Goal: Transaction & Acquisition: Download file/media

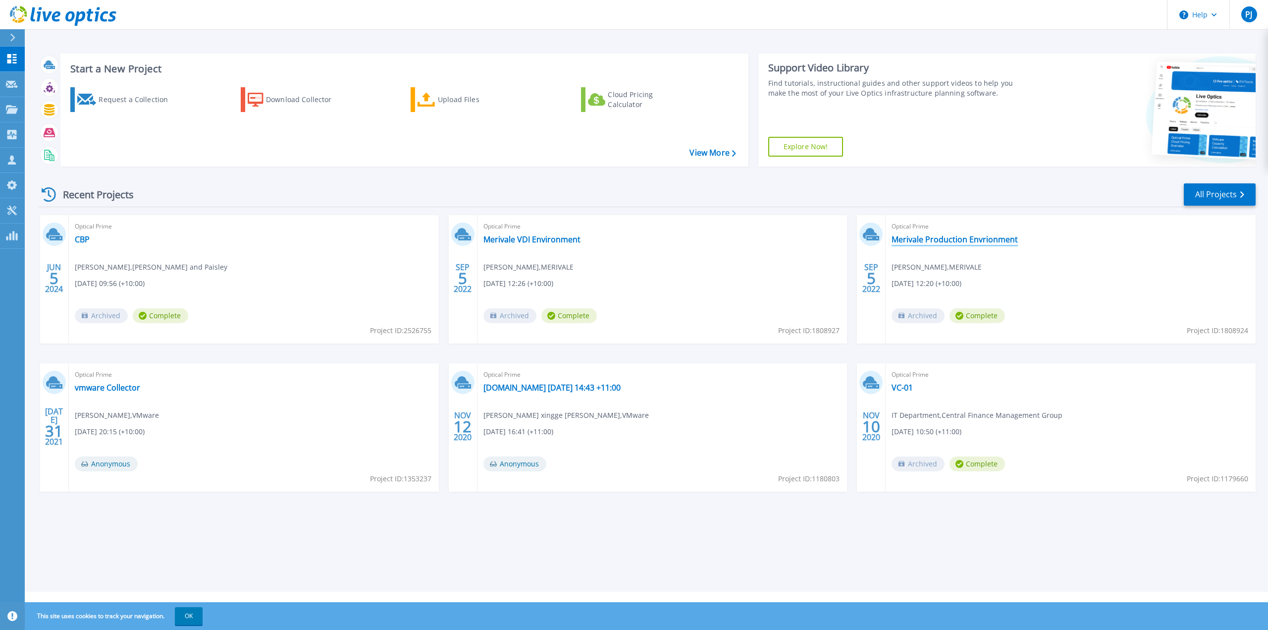
click at [938, 239] on link "Merivale Production Envrionment" at bounding box center [955, 239] width 126 height 10
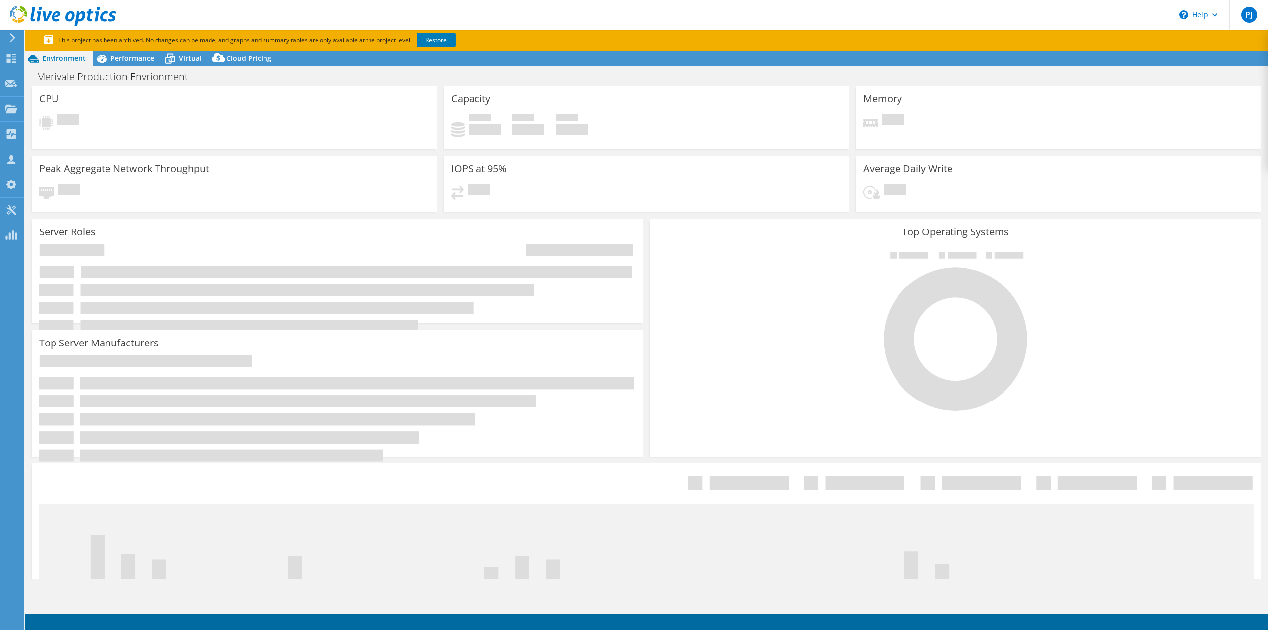
select select "[GEOGRAPHIC_DATA]"
select select "USD"
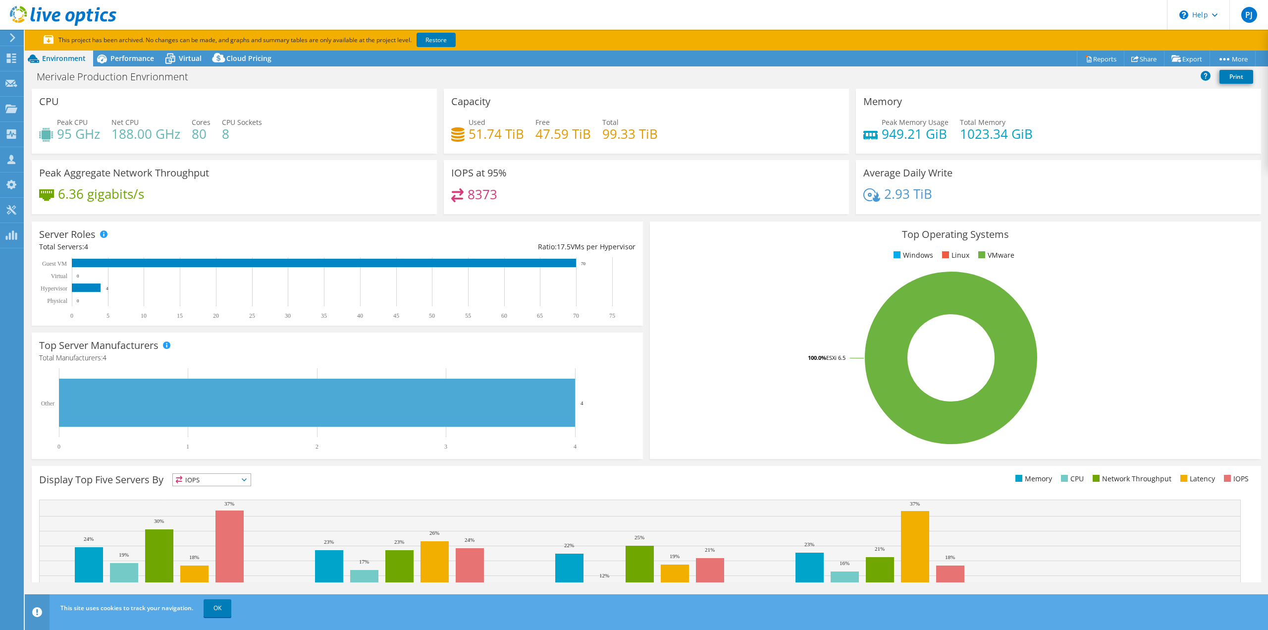
click at [125, 55] on span "Performance" at bounding box center [132, 57] width 44 height 9
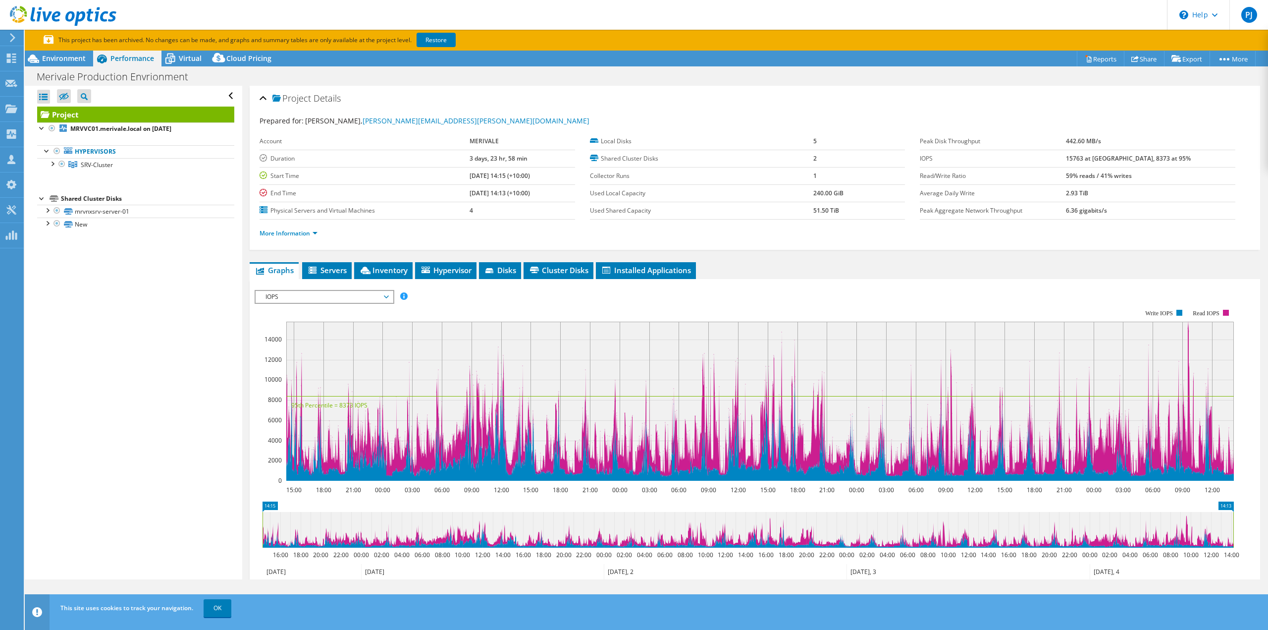
click at [67, 56] on span "Environment" at bounding box center [64, 57] width 44 height 9
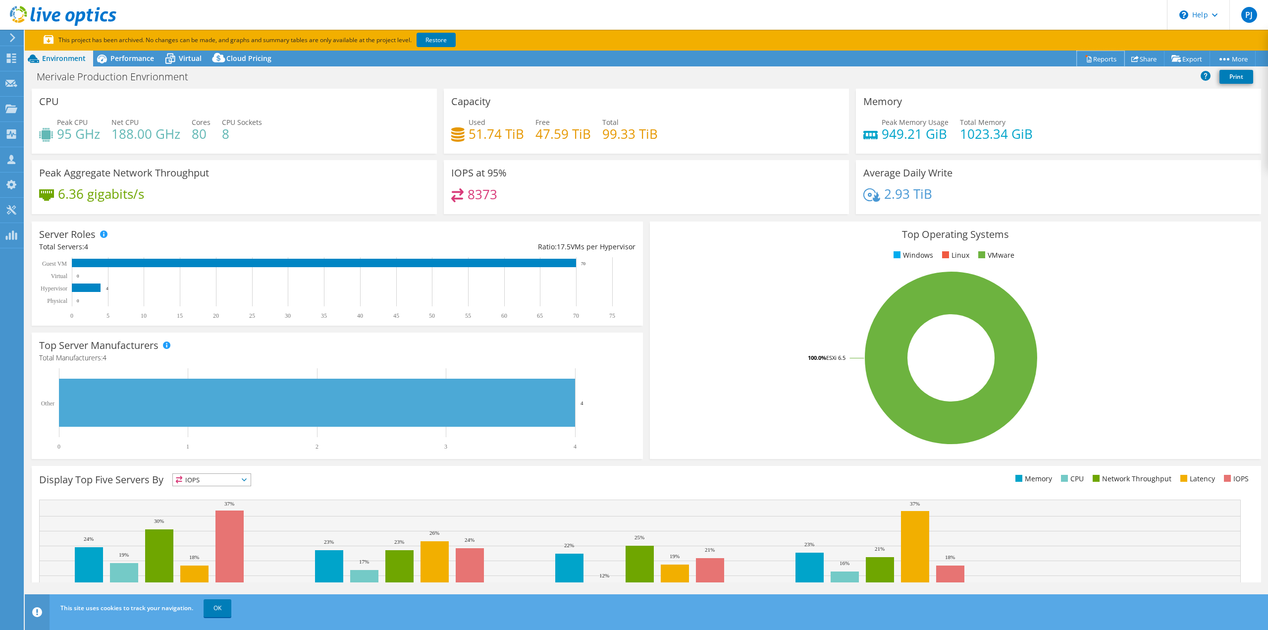
click at [1097, 57] on link "Reports" at bounding box center [1101, 58] width 48 height 15
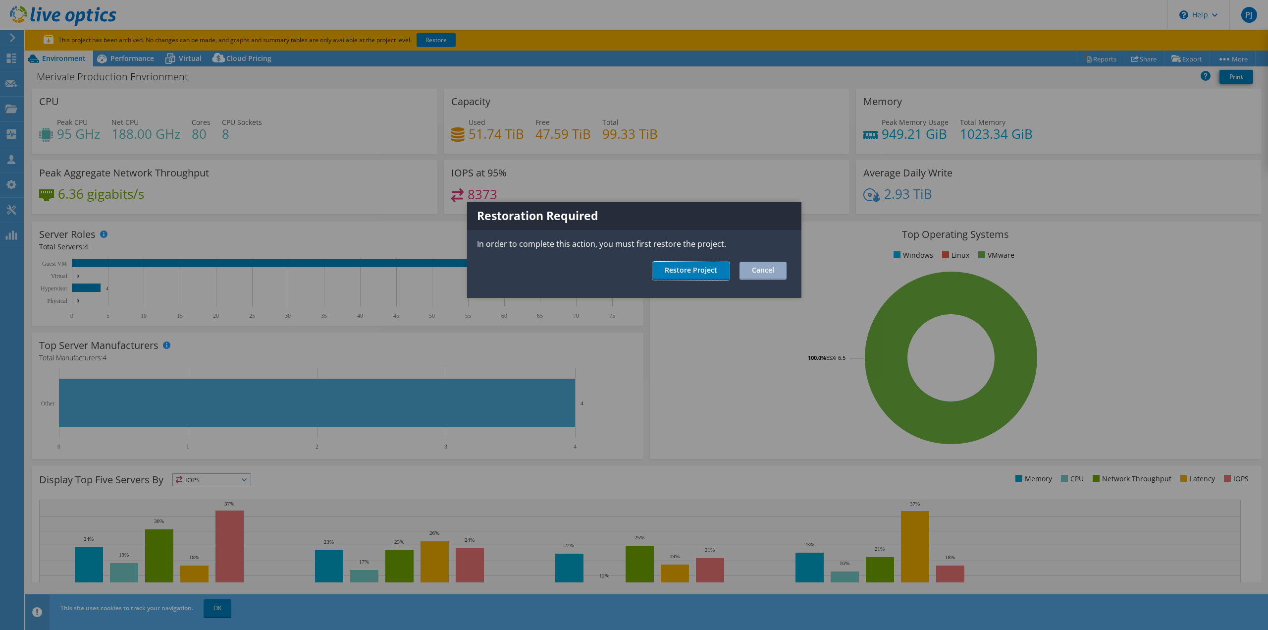
click at [701, 271] on link "Restore Project" at bounding box center [690, 271] width 77 height 18
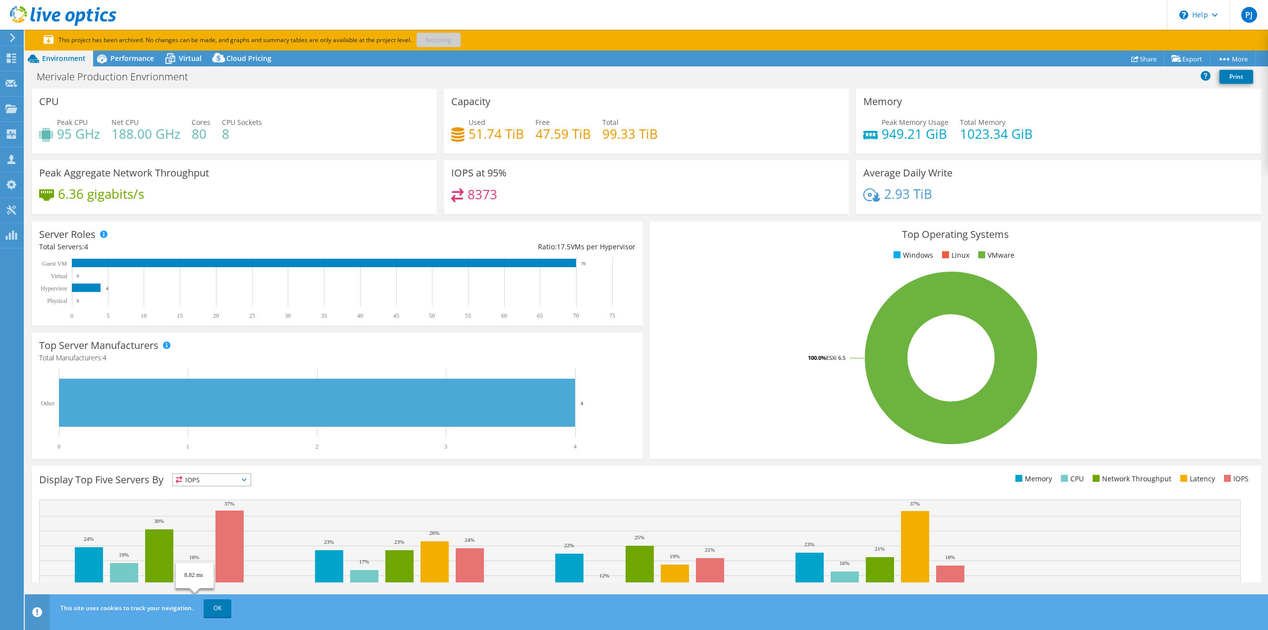
click at [220, 611] on link "OK" at bounding box center [218, 608] width 28 height 18
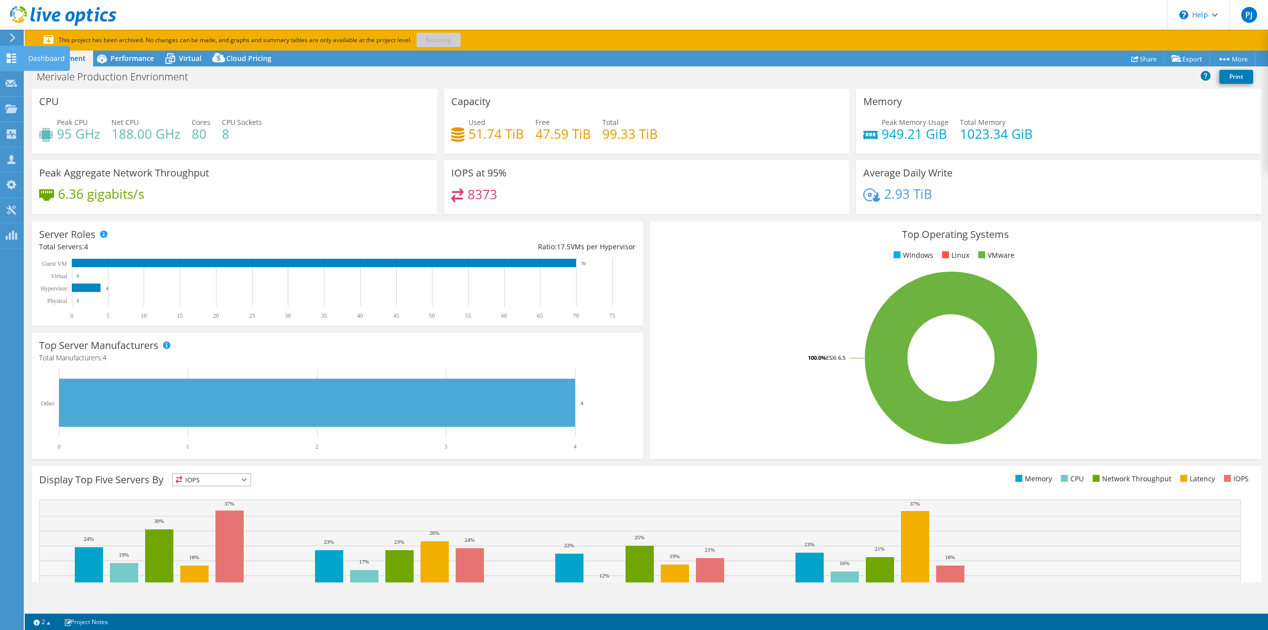
click at [39, 54] on div "Dashboard" at bounding box center [46, 58] width 47 height 25
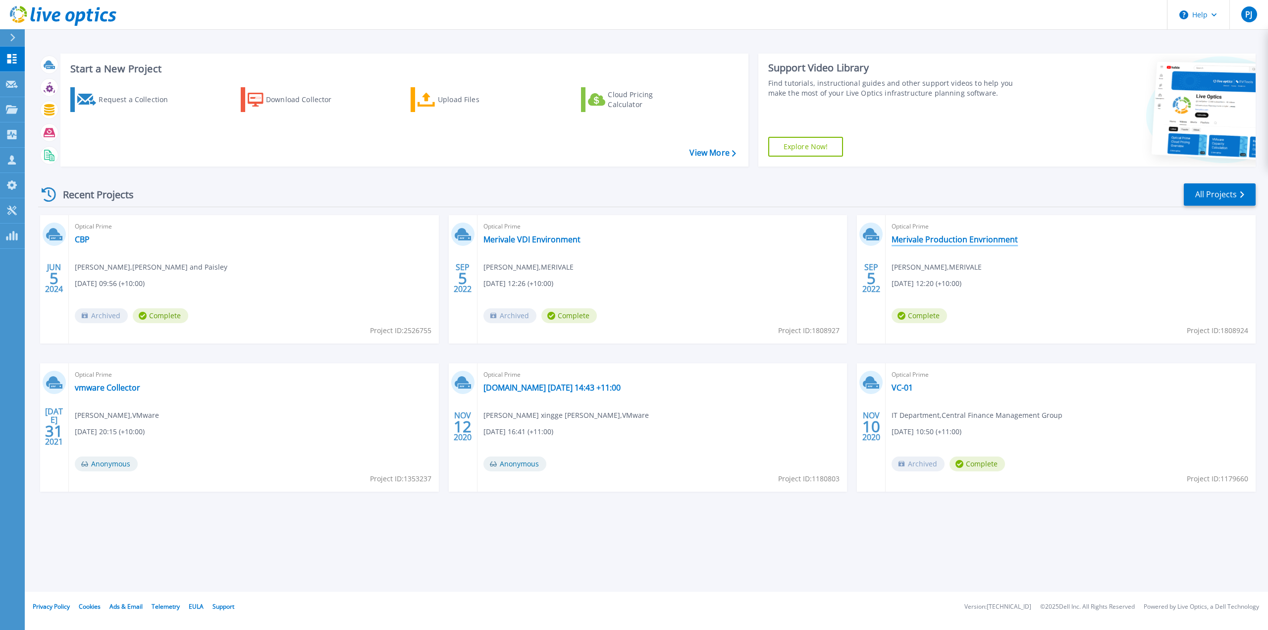
click at [959, 241] on link "Merivale Production Envrionment" at bounding box center [955, 239] width 126 height 10
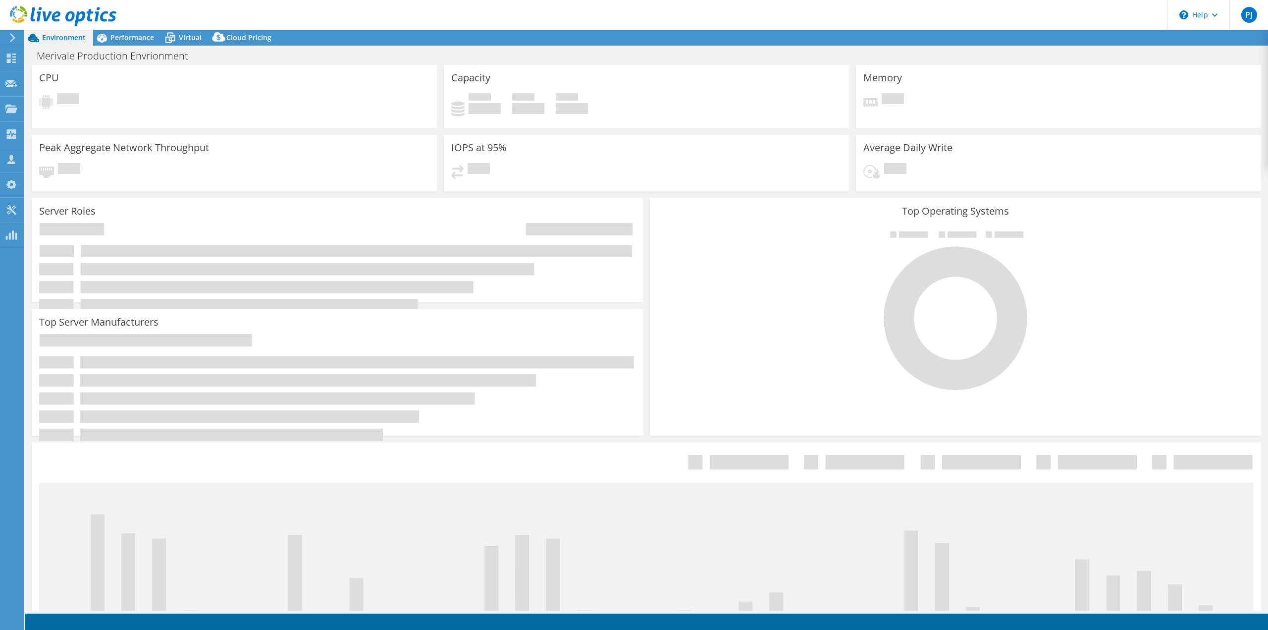
select select "USD"
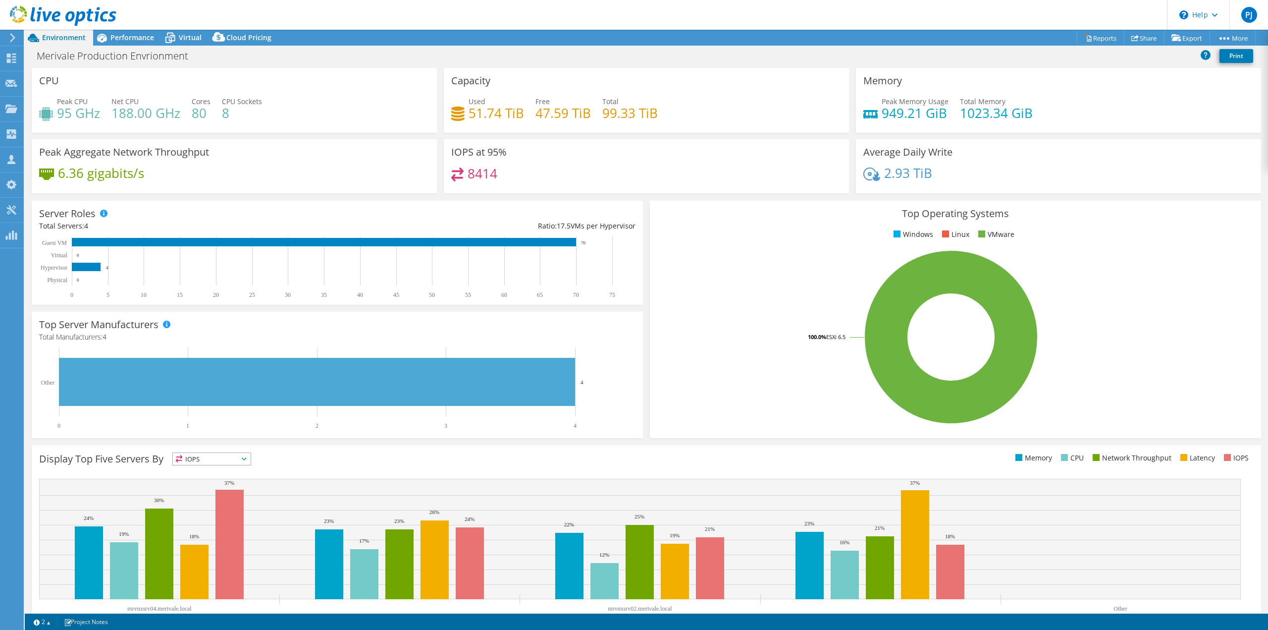
click at [114, 41] on span "Performance" at bounding box center [132, 37] width 44 height 9
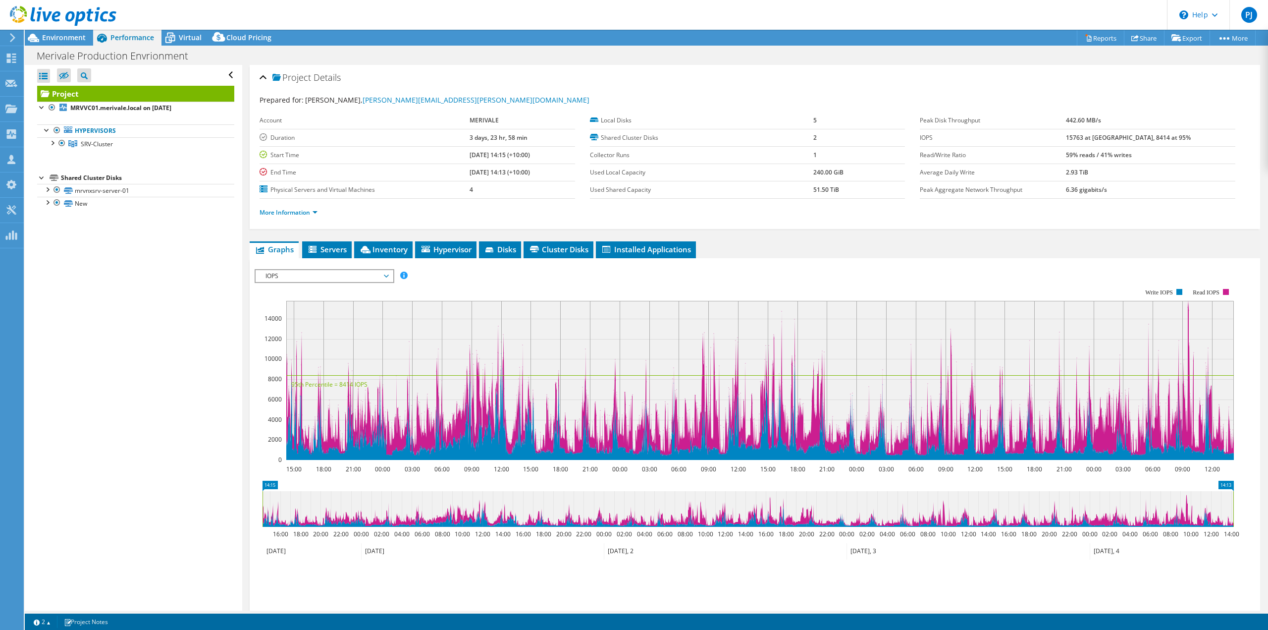
click at [328, 278] on span "IOPS" at bounding box center [324, 276] width 127 height 12
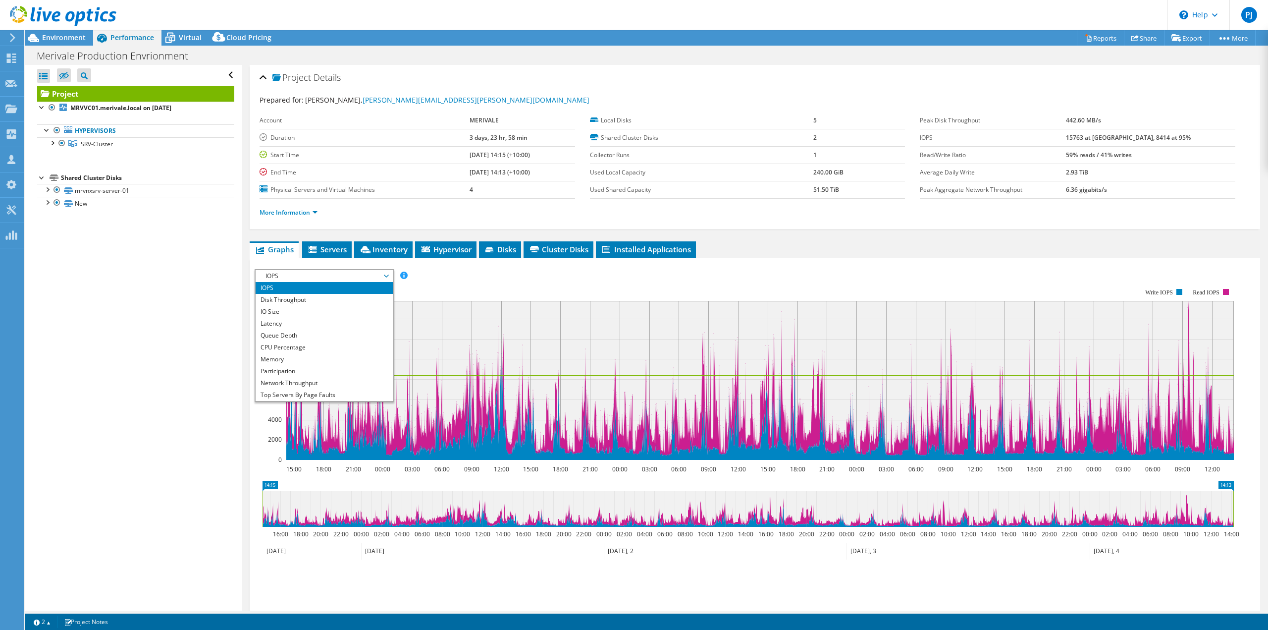
click at [324, 360] on li "Memory" at bounding box center [324, 359] width 137 height 12
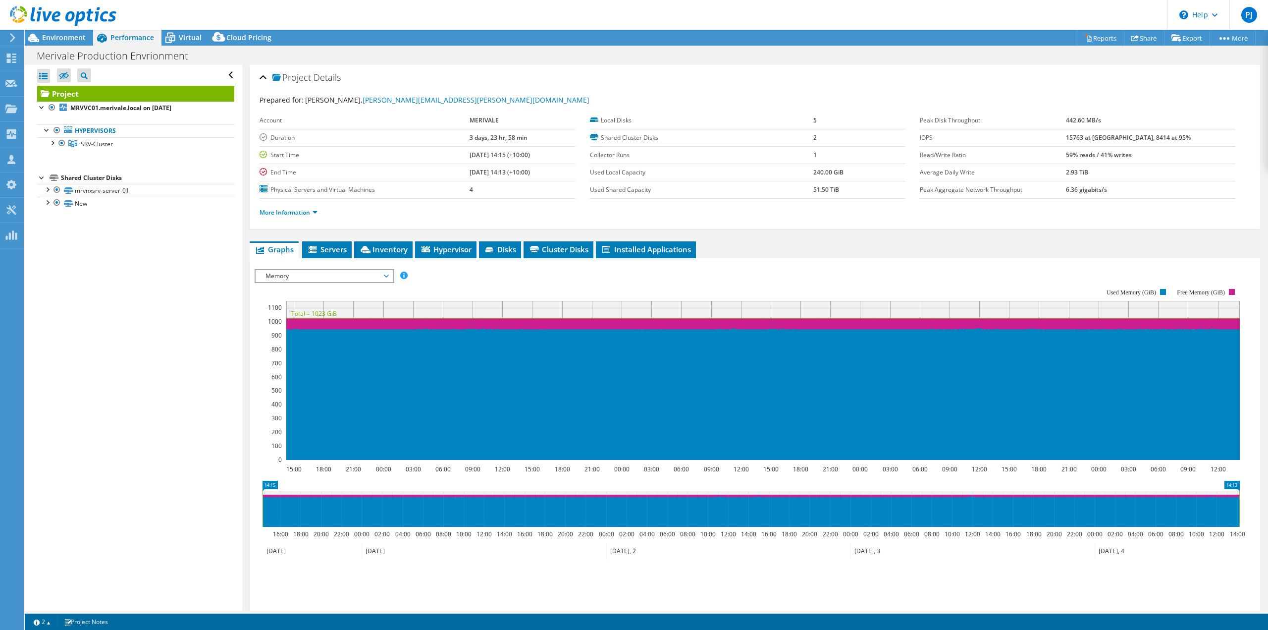
click at [330, 248] on span "Servers" at bounding box center [327, 249] width 40 height 10
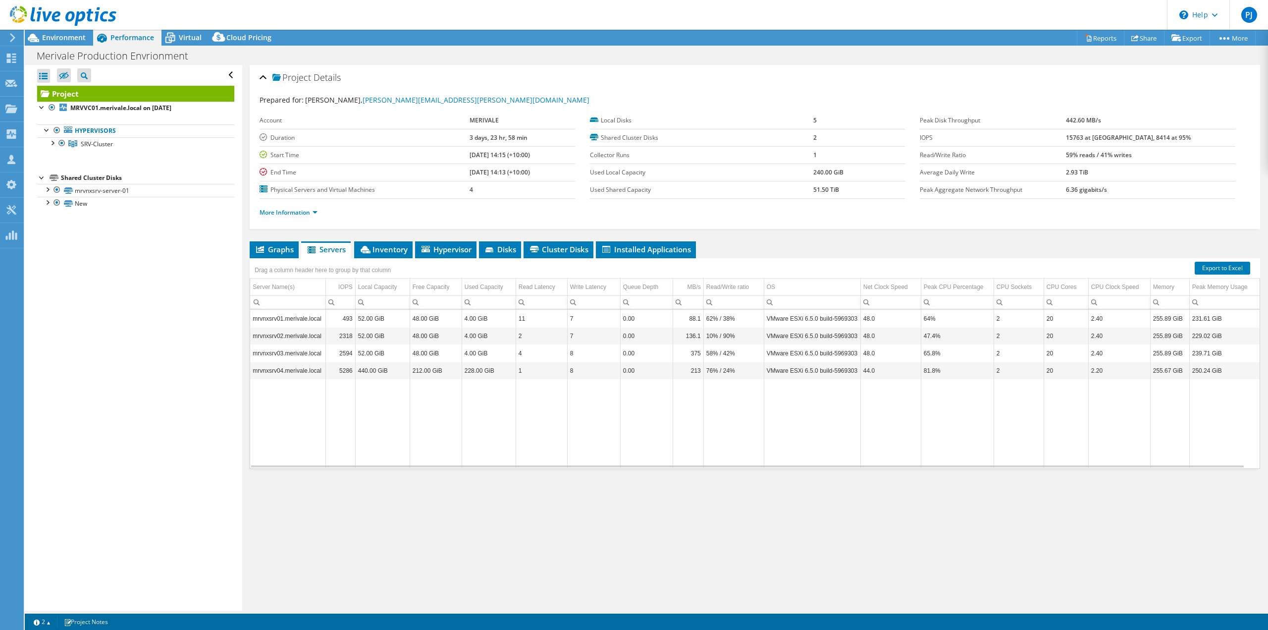
click at [57, 37] on span "Environment" at bounding box center [64, 37] width 44 height 9
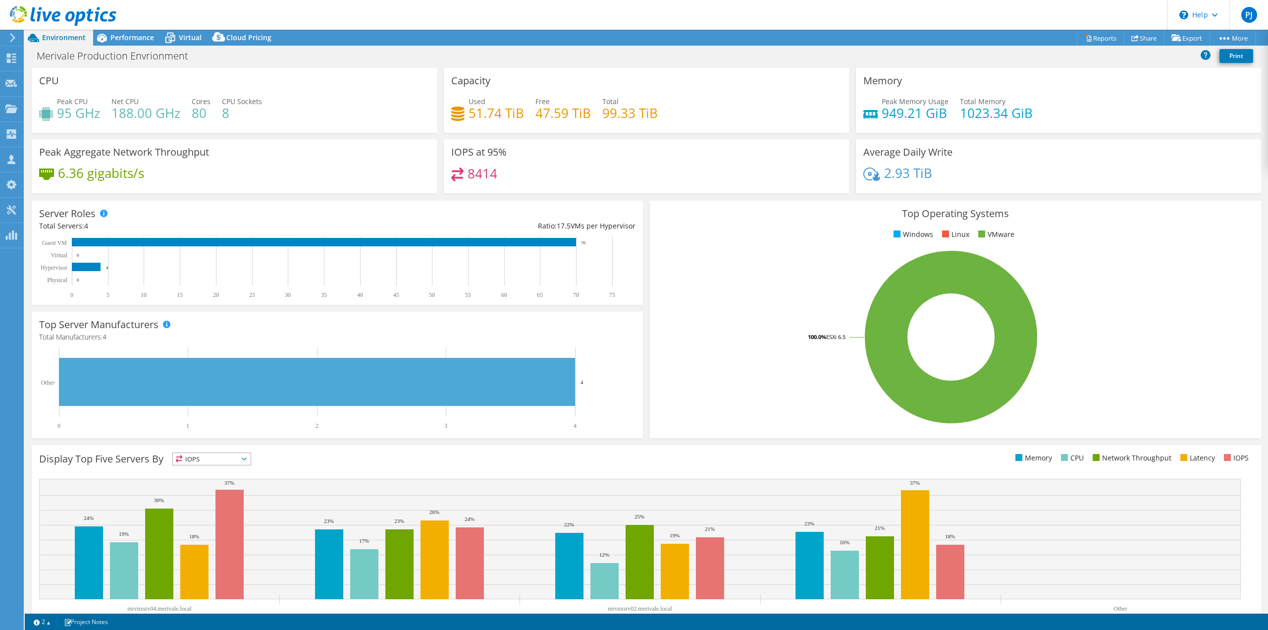
click at [126, 39] on span "Performance" at bounding box center [132, 37] width 44 height 9
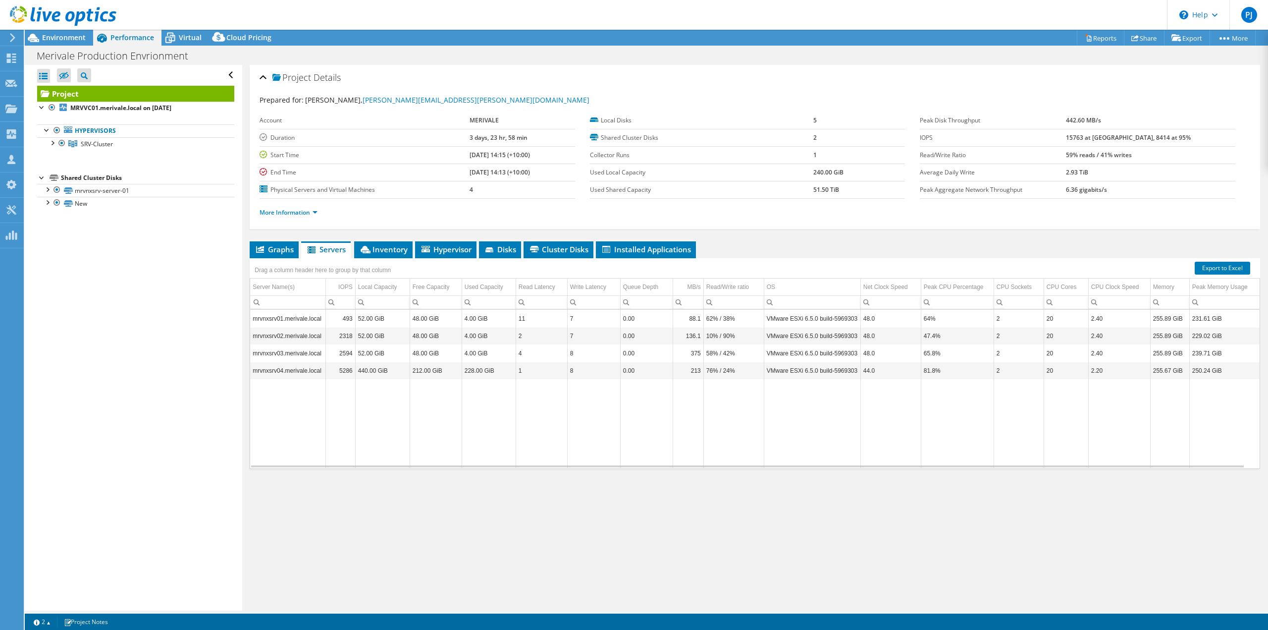
click at [269, 251] on span "Graphs" at bounding box center [274, 249] width 39 height 10
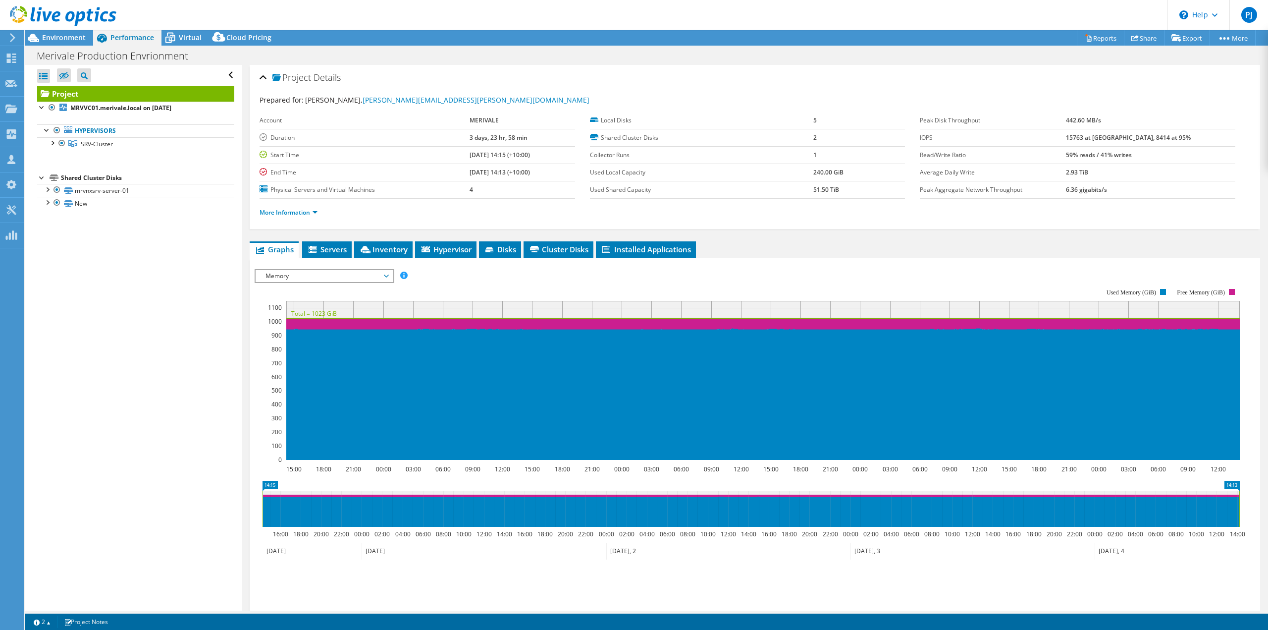
click at [373, 243] on li "Inventory" at bounding box center [383, 249] width 58 height 17
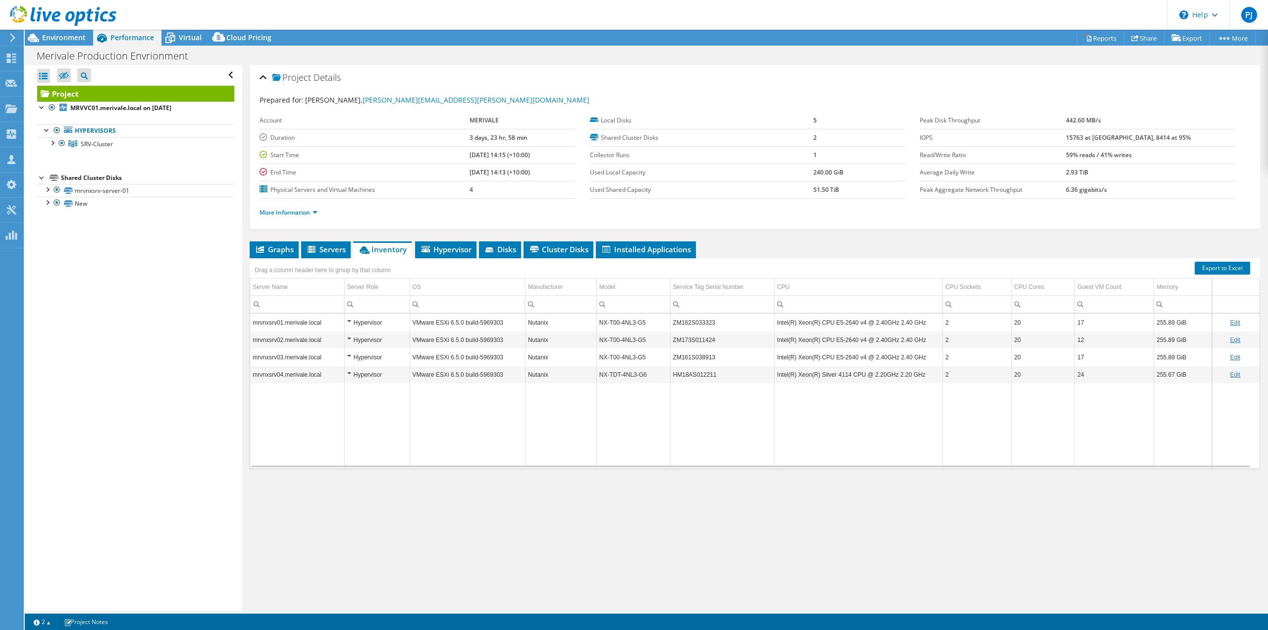
click at [447, 250] on span "Hypervisor" at bounding box center [446, 249] width 52 height 10
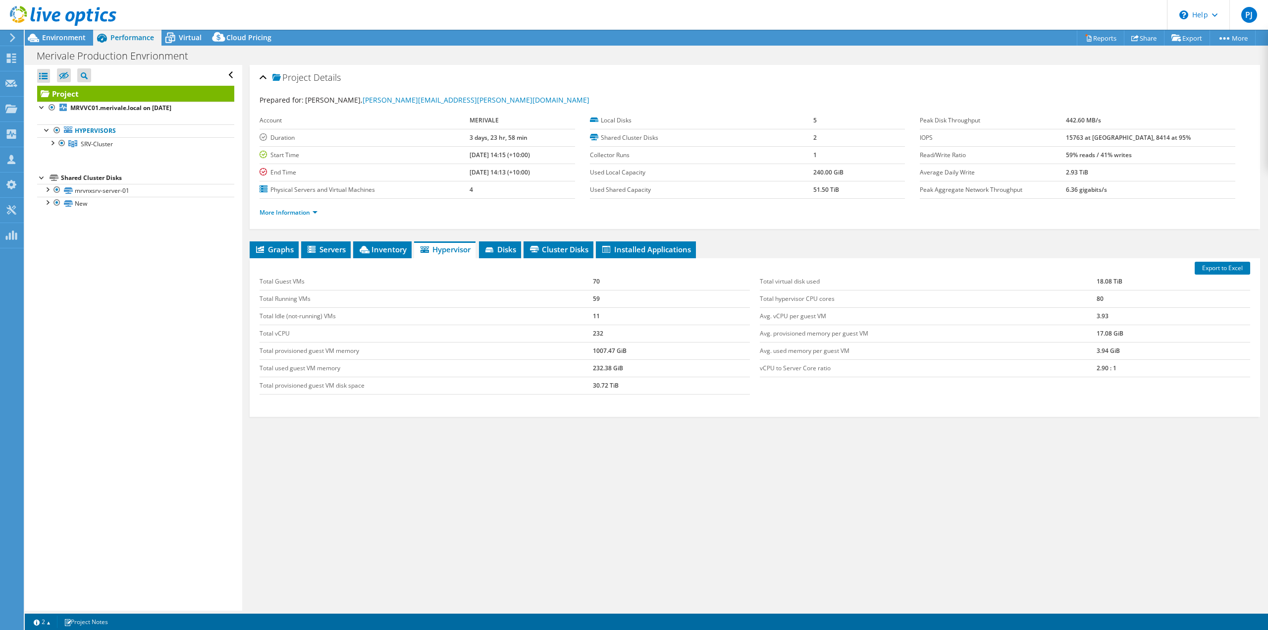
click at [506, 244] on span "Disks" at bounding box center [500, 249] width 32 height 10
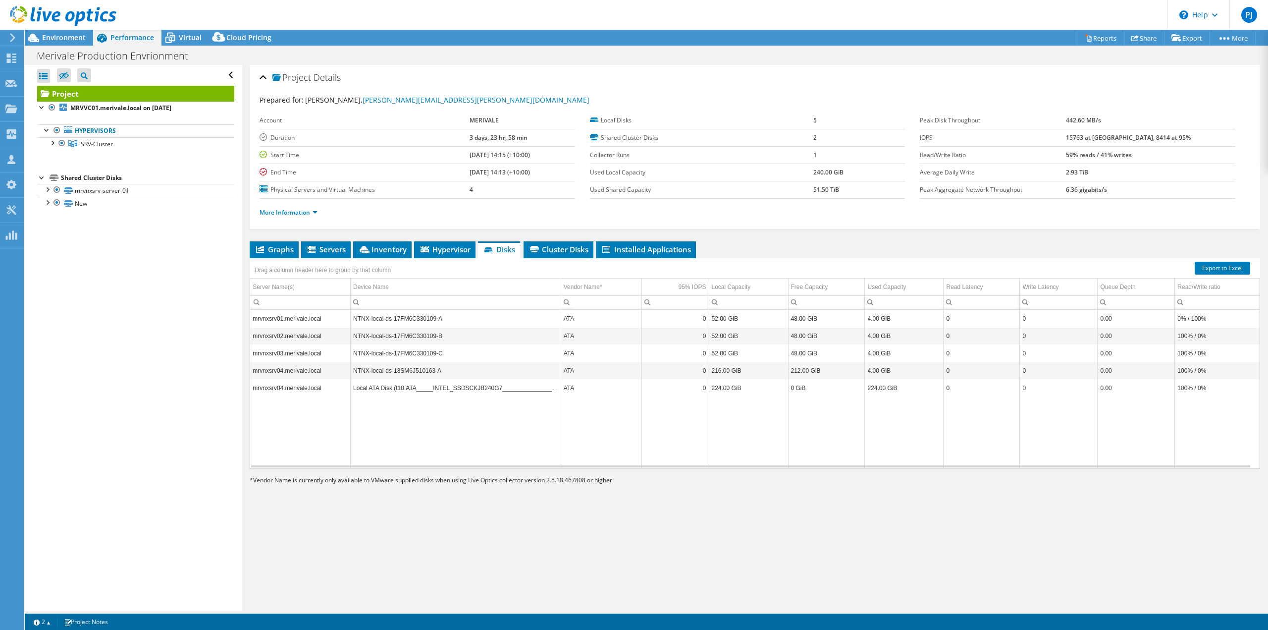
click at [556, 244] on span "Cluster Disks" at bounding box center [559, 249] width 60 height 10
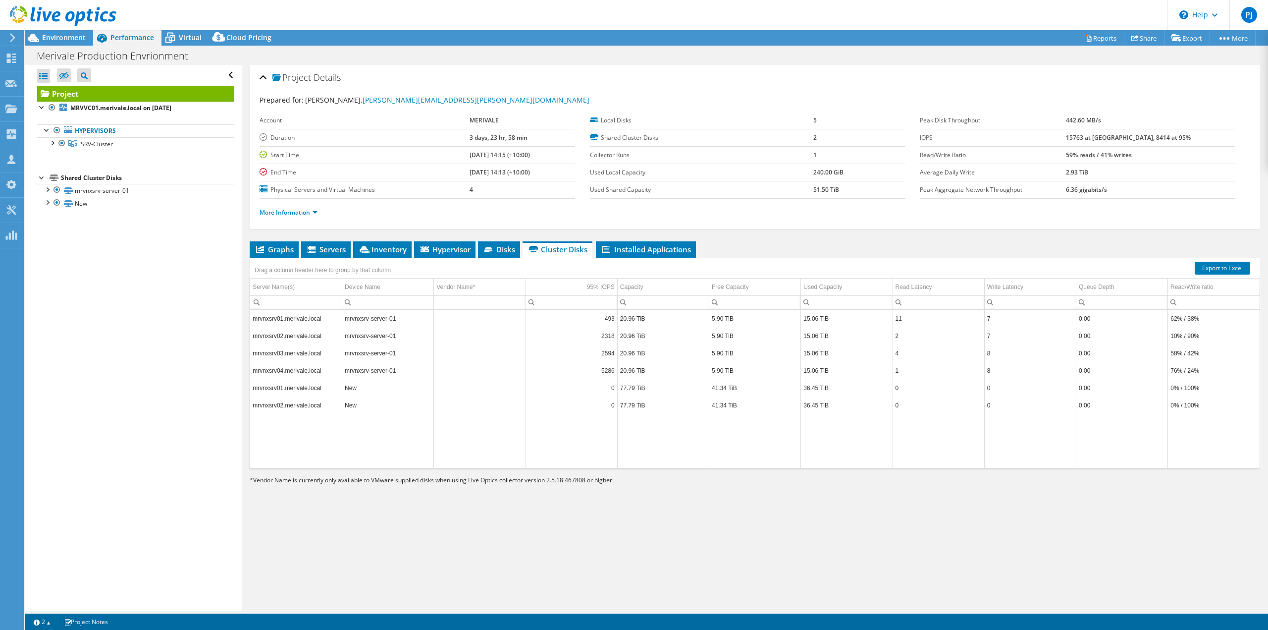
click at [287, 249] on span "Graphs" at bounding box center [274, 249] width 39 height 10
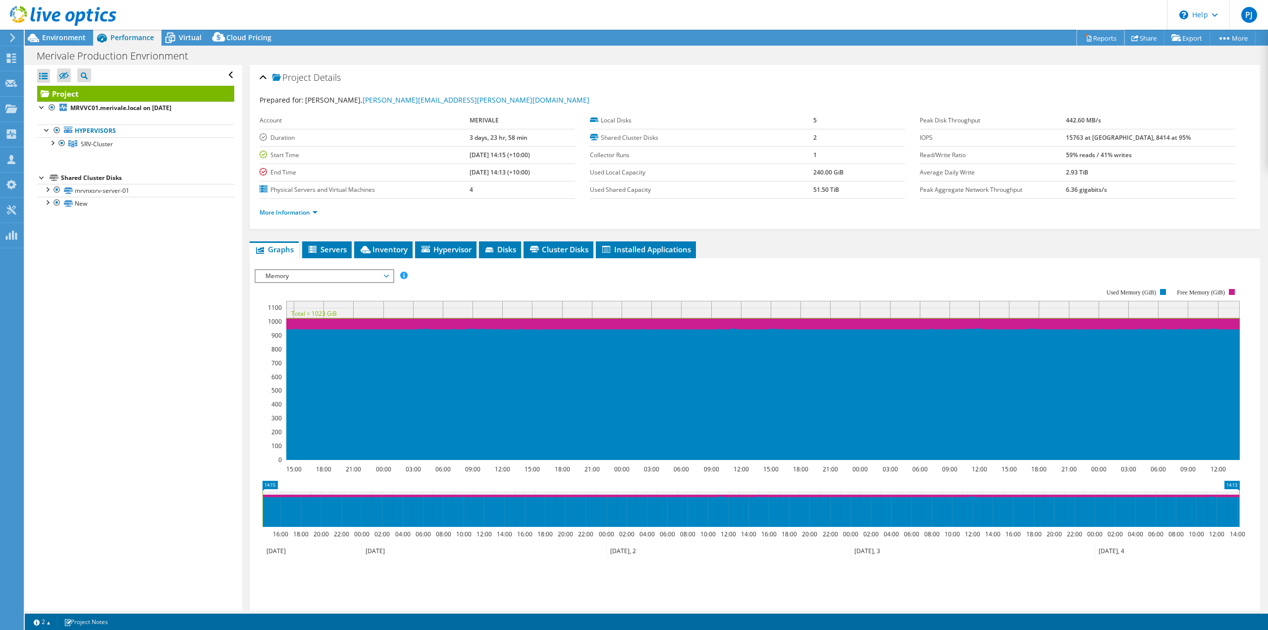
click at [1096, 36] on link "Reports" at bounding box center [1101, 37] width 48 height 15
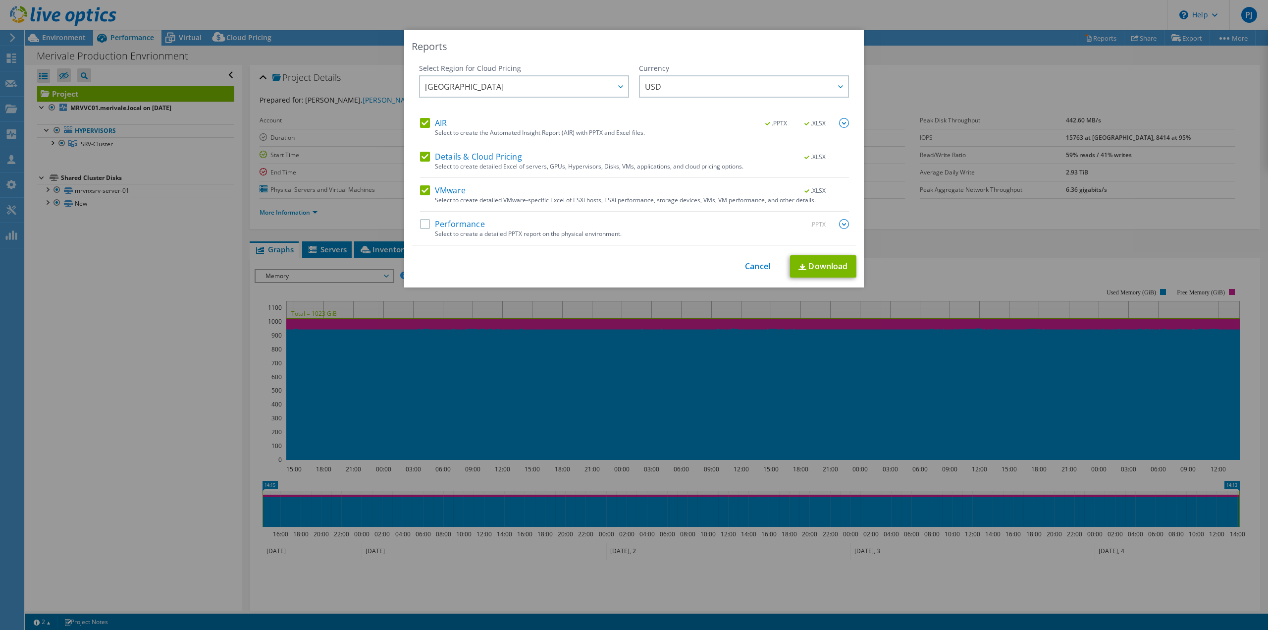
click at [663, 88] on span "USD" at bounding box center [746, 86] width 203 height 20
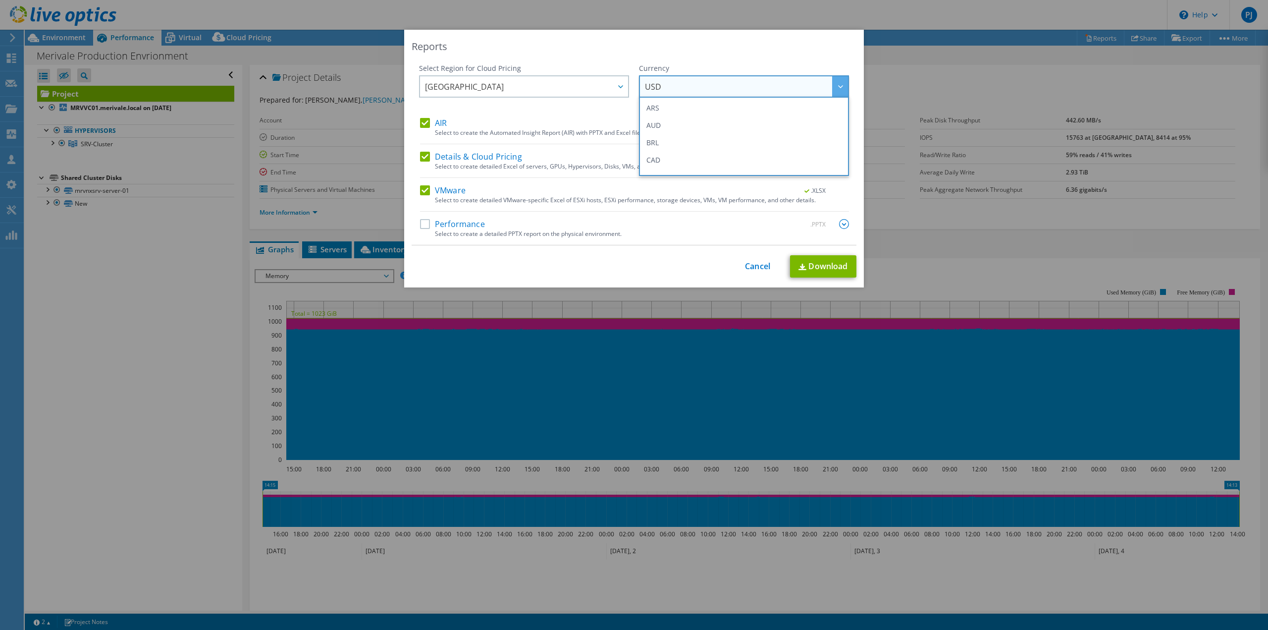
click at [664, 121] on li "AUD" at bounding box center [743, 124] width 205 height 17
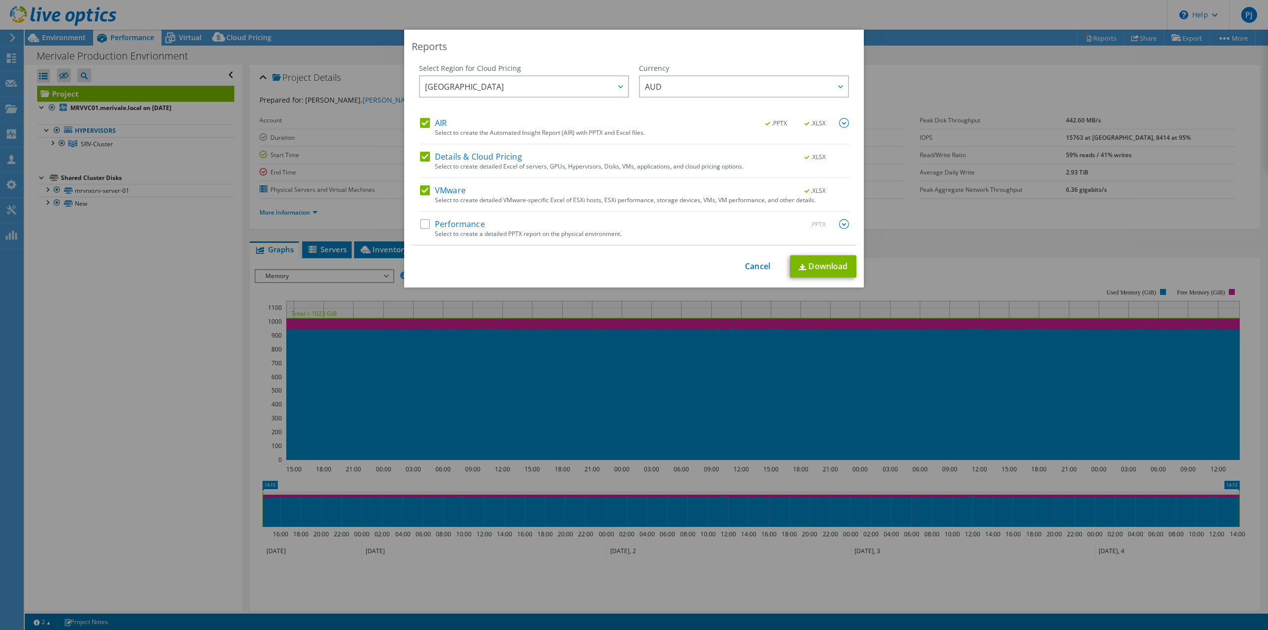
click at [421, 156] on label "Details & Cloud Pricing" at bounding box center [471, 157] width 102 height 10
click at [0, 0] on input "Details & Cloud Pricing" at bounding box center [0, 0] width 0 height 0
click at [829, 264] on link "Download" at bounding box center [823, 266] width 66 height 22
click at [745, 265] on link "Cancel" at bounding box center [757, 266] width 25 height 9
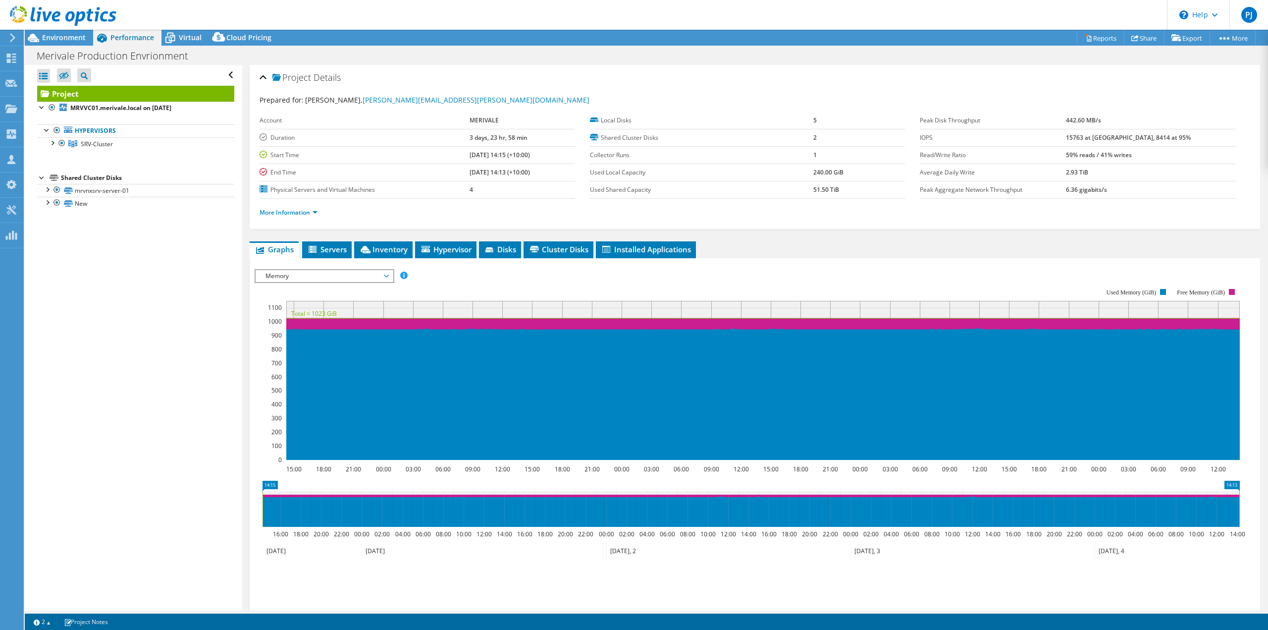
click at [69, 38] on span "Environment" at bounding box center [64, 37] width 44 height 9
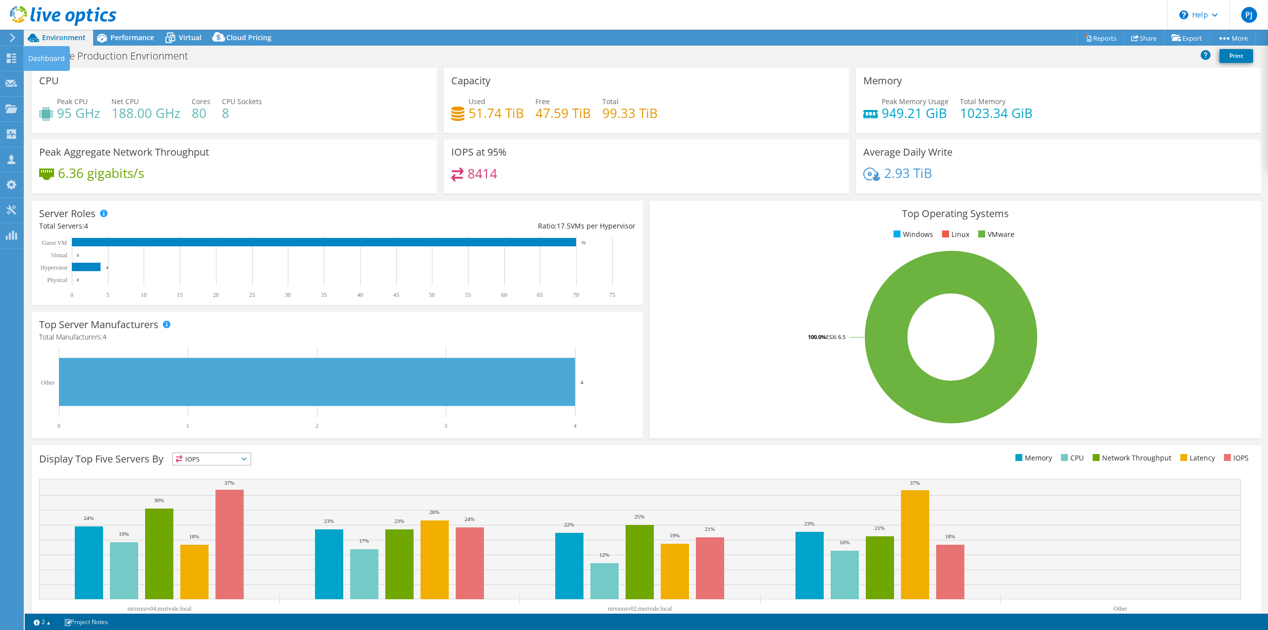
click at [5, 61] on icon at bounding box center [11, 57] width 12 height 9
click at [47, 57] on div "Dashboard" at bounding box center [46, 58] width 47 height 25
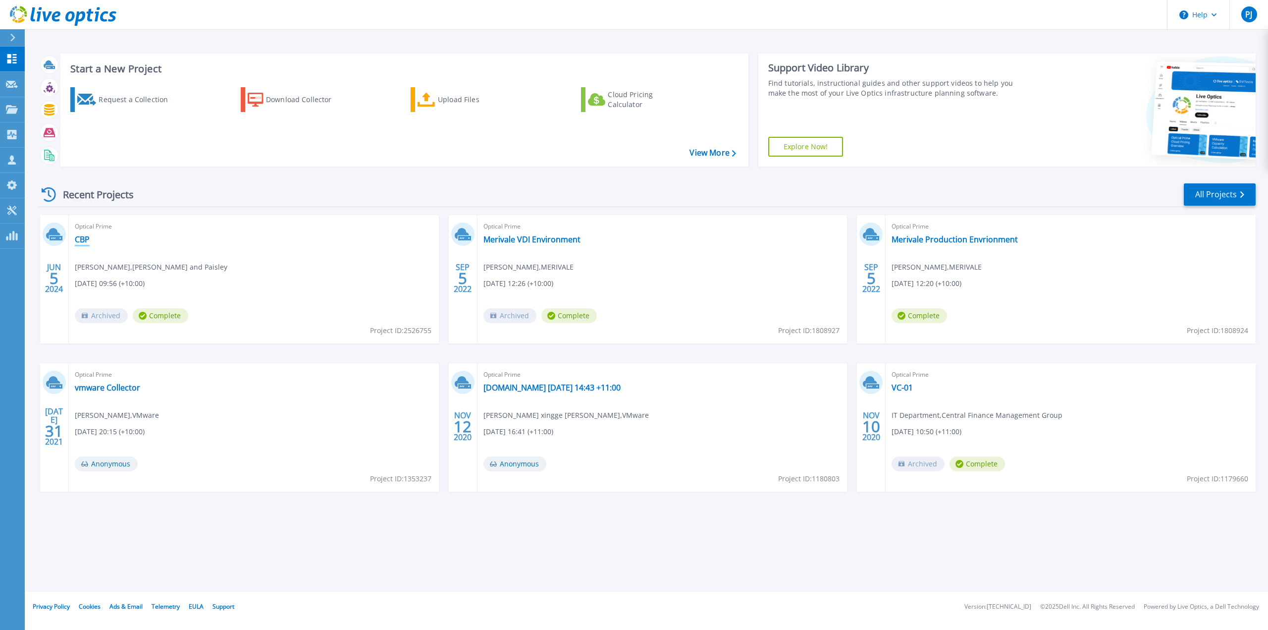
click at [86, 238] on link "CBP" at bounding box center [82, 239] width 15 height 10
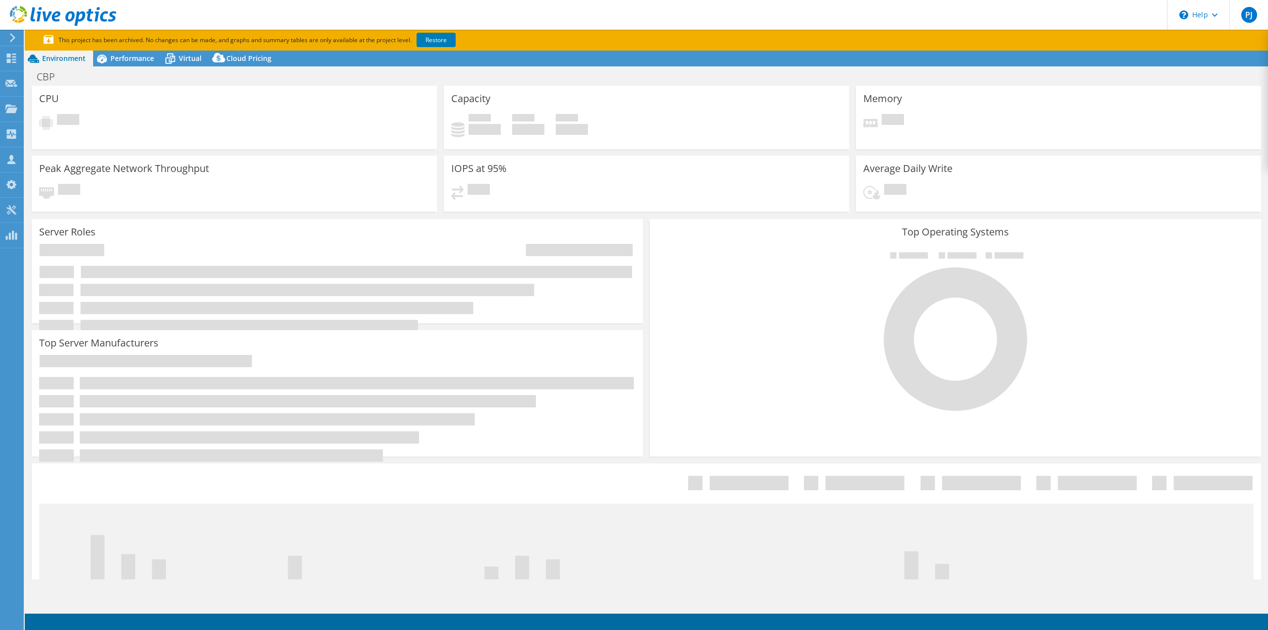
select select "USD"
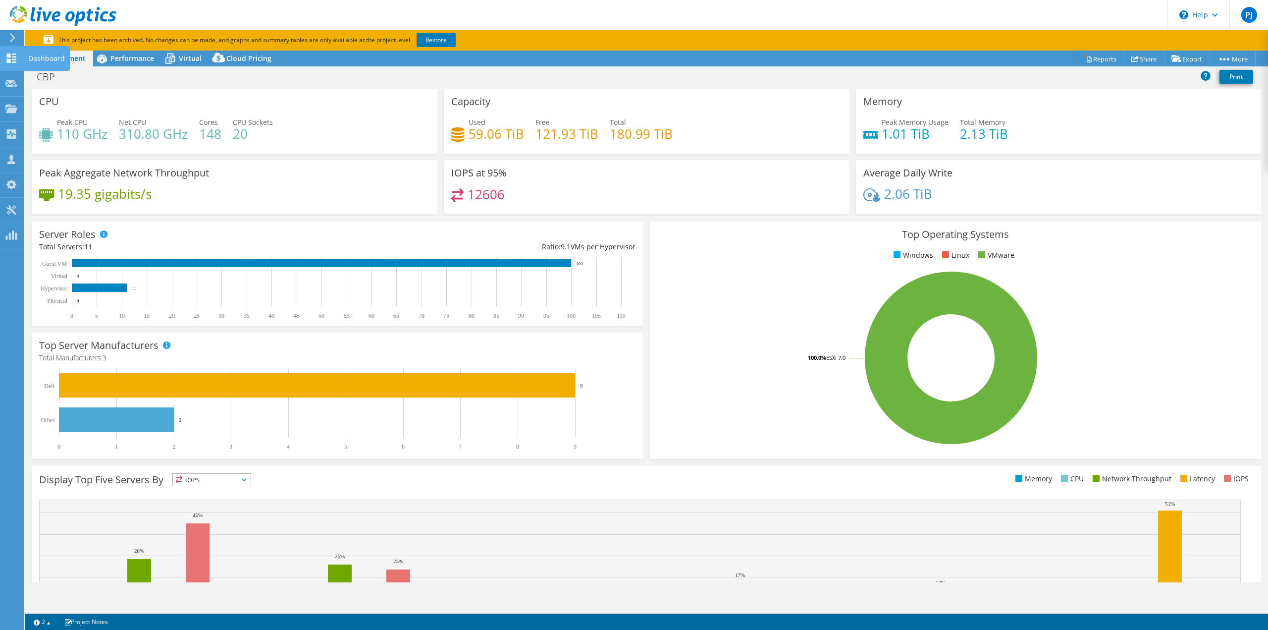
click at [50, 60] on div "Dashboard" at bounding box center [46, 58] width 47 height 25
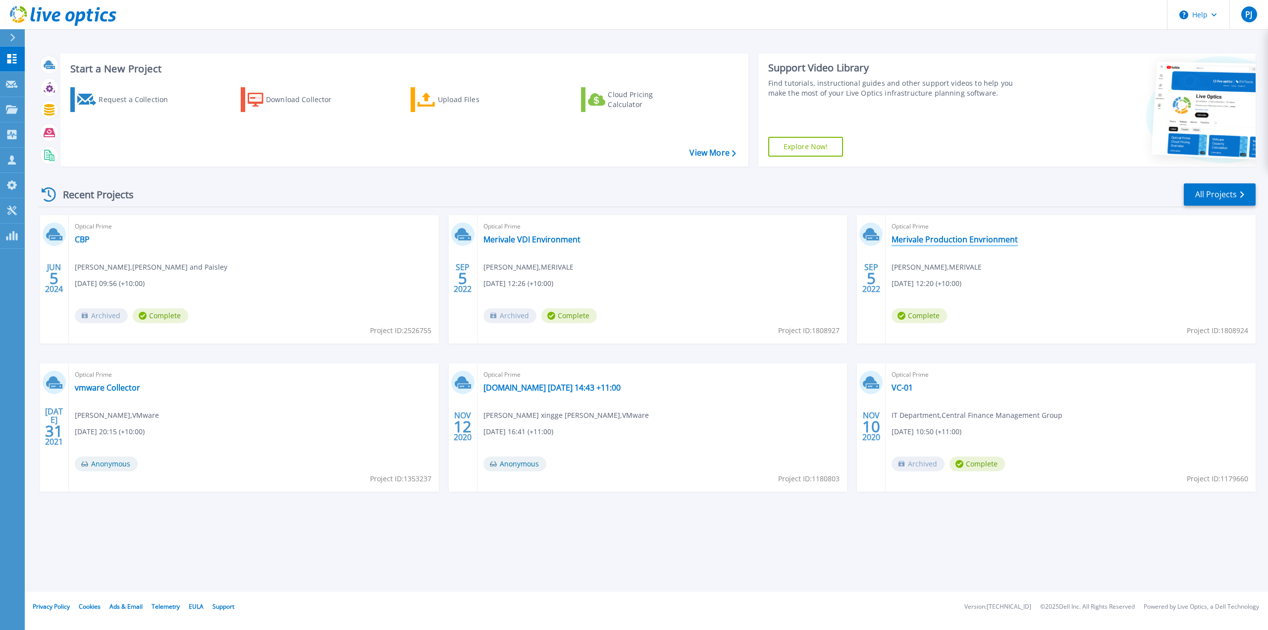
click at [962, 239] on link "Merivale Production Envrionment" at bounding box center [955, 239] width 126 height 10
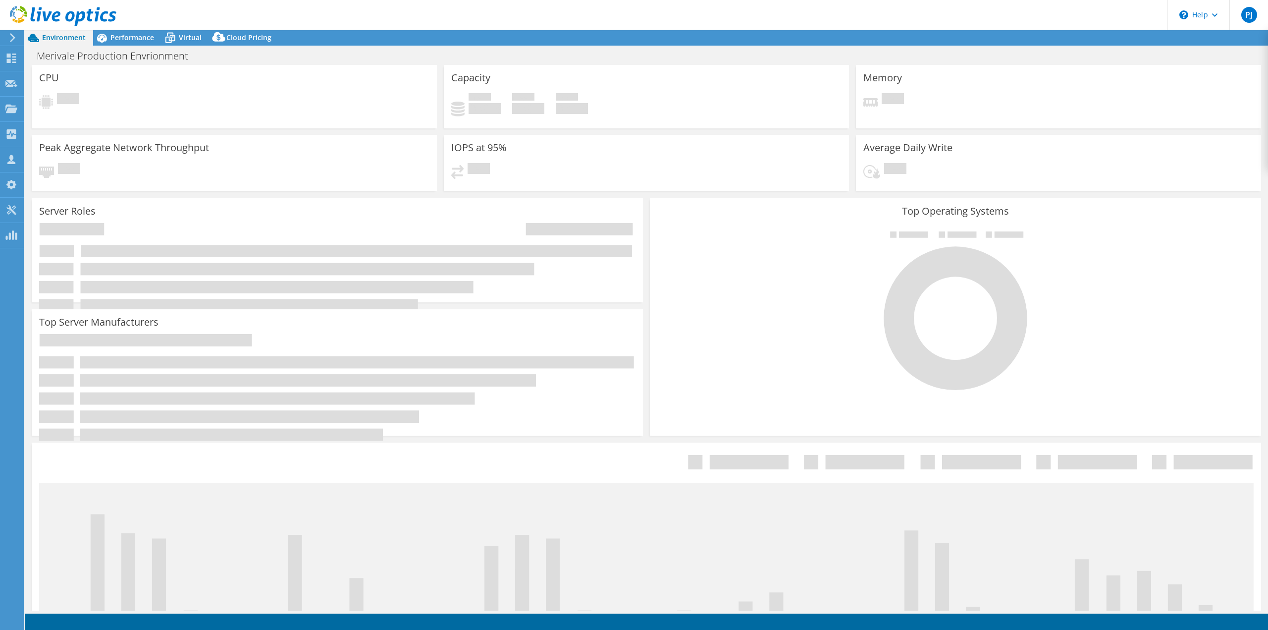
select select "[GEOGRAPHIC_DATA]"
select select "AUD"
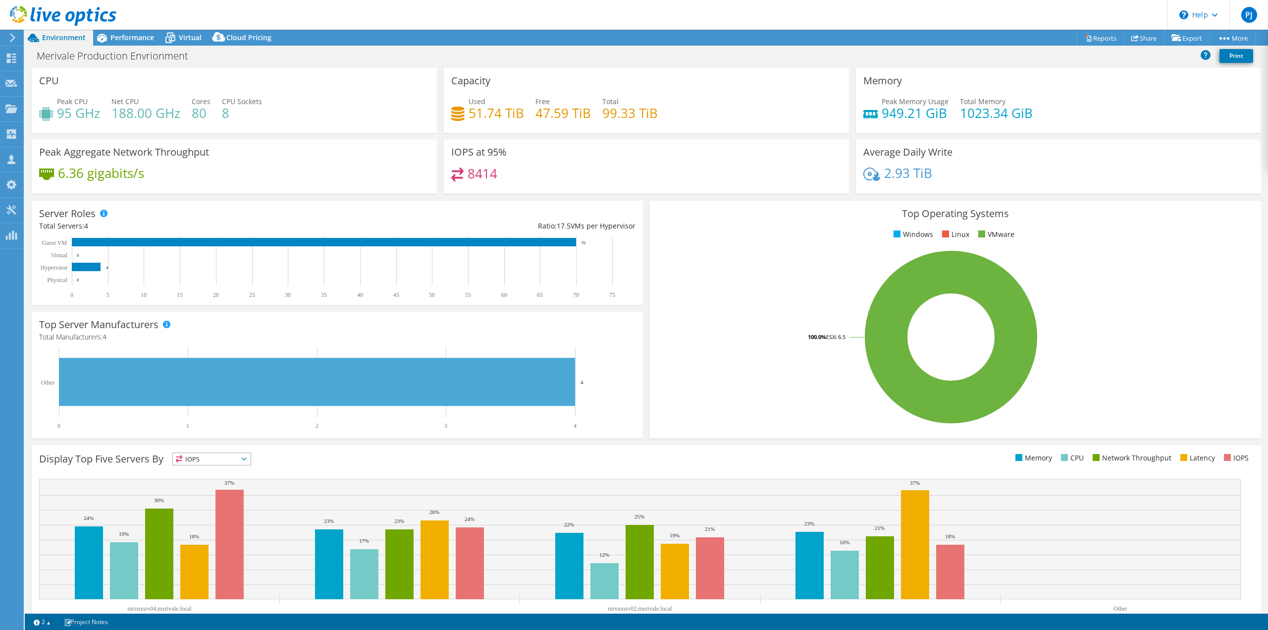
click at [110, 39] on span "Performance" at bounding box center [132, 37] width 44 height 9
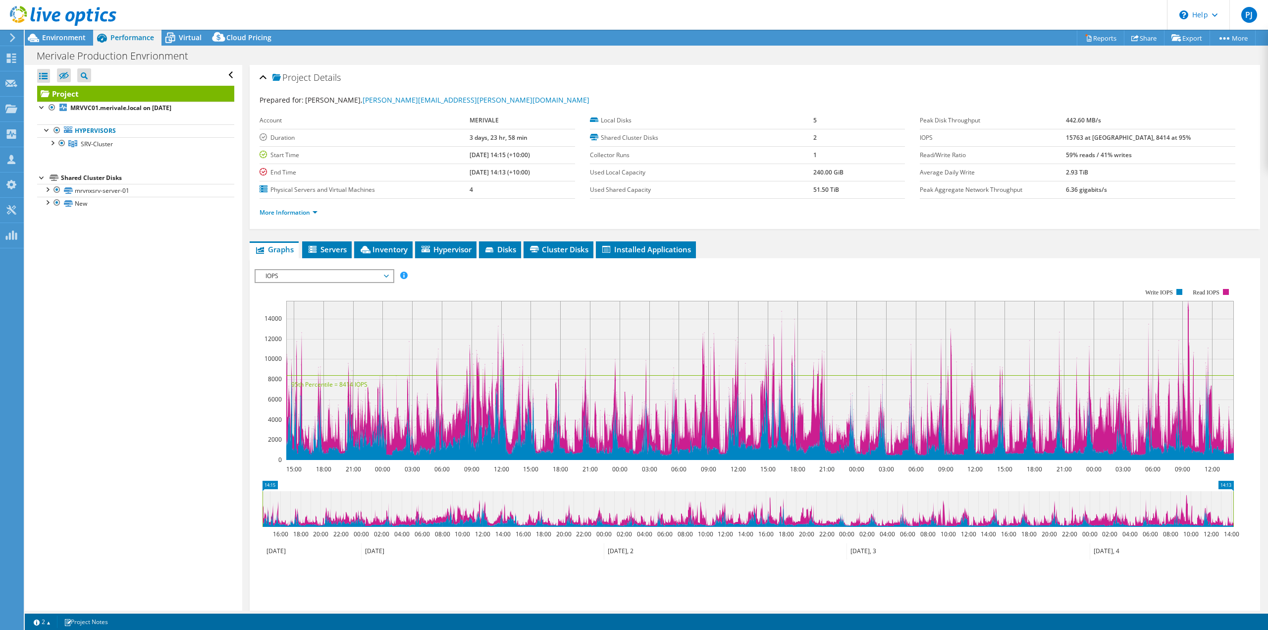
click at [194, 36] on span "Virtual" at bounding box center [190, 37] width 23 height 9
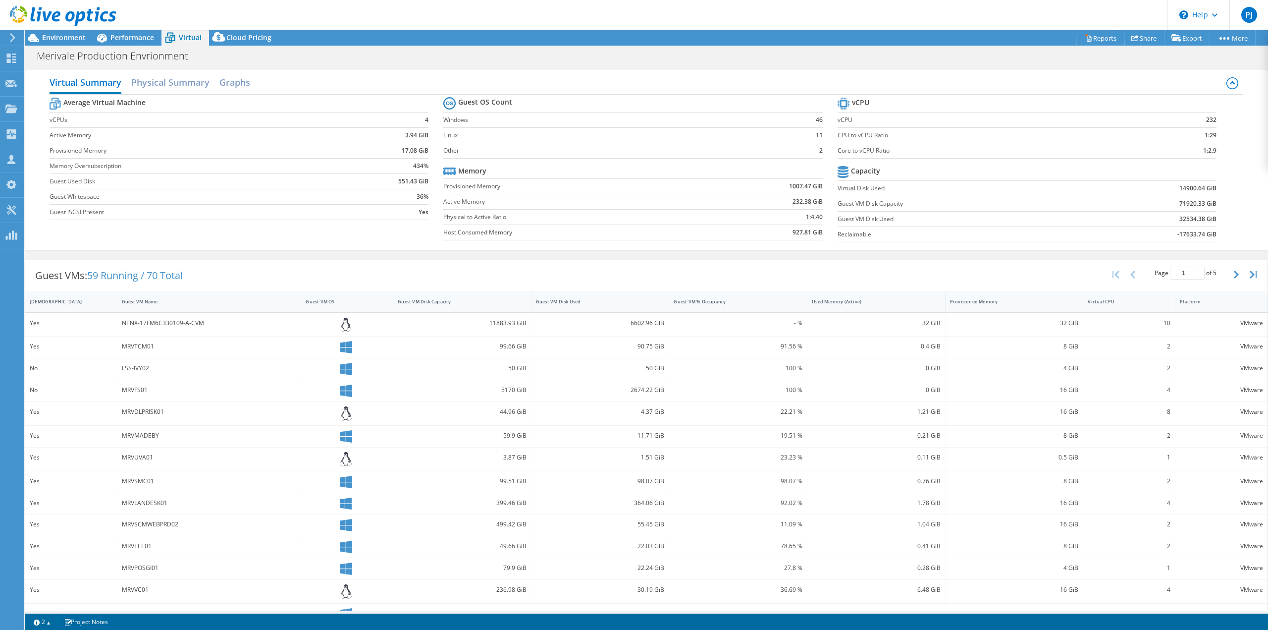
click at [1093, 33] on link "Reports" at bounding box center [1101, 37] width 48 height 15
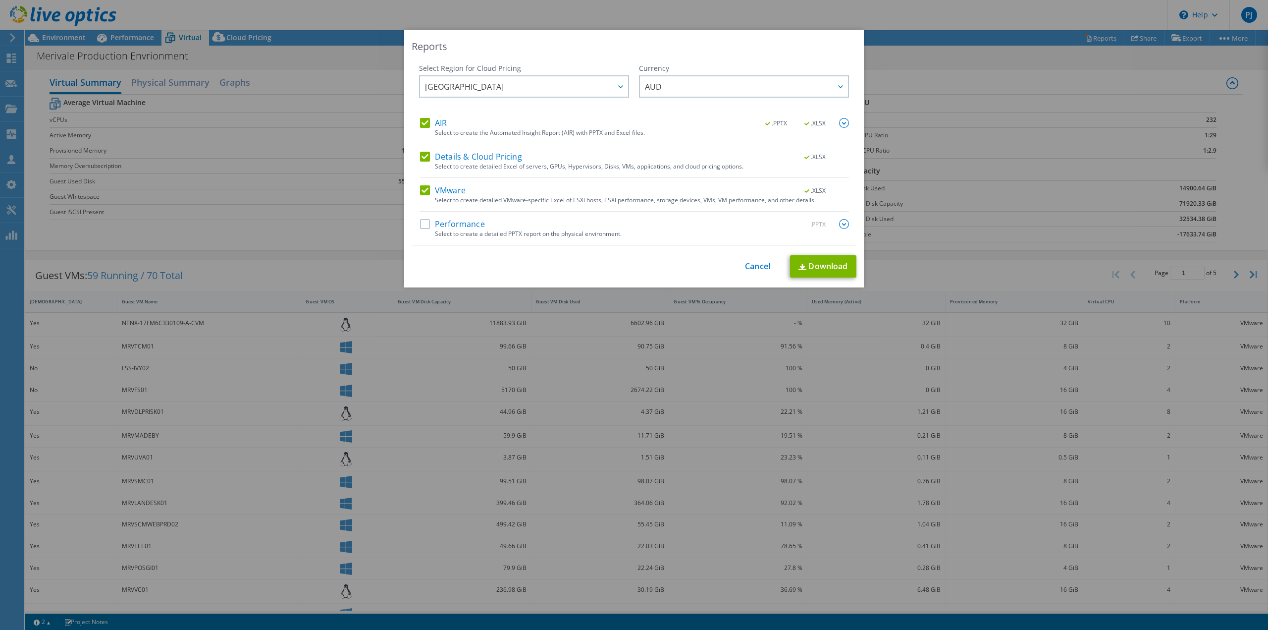
click at [461, 224] on label "Performance" at bounding box center [452, 224] width 65 height 10
click at [0, 0] on input "Performance" at bounding box center [0, 0] width 0 height 0
click at [478, 156] on label "Details & Cloud Pricing" at bounding box center [471, 157] width 102 height 10
click at [0, 0] on input "Details & Cloud Pricing" at bounding box center [0, 0] width 0 height 0
click at [844, 123] on img at bounding box center [844, 123] width 10 height 10
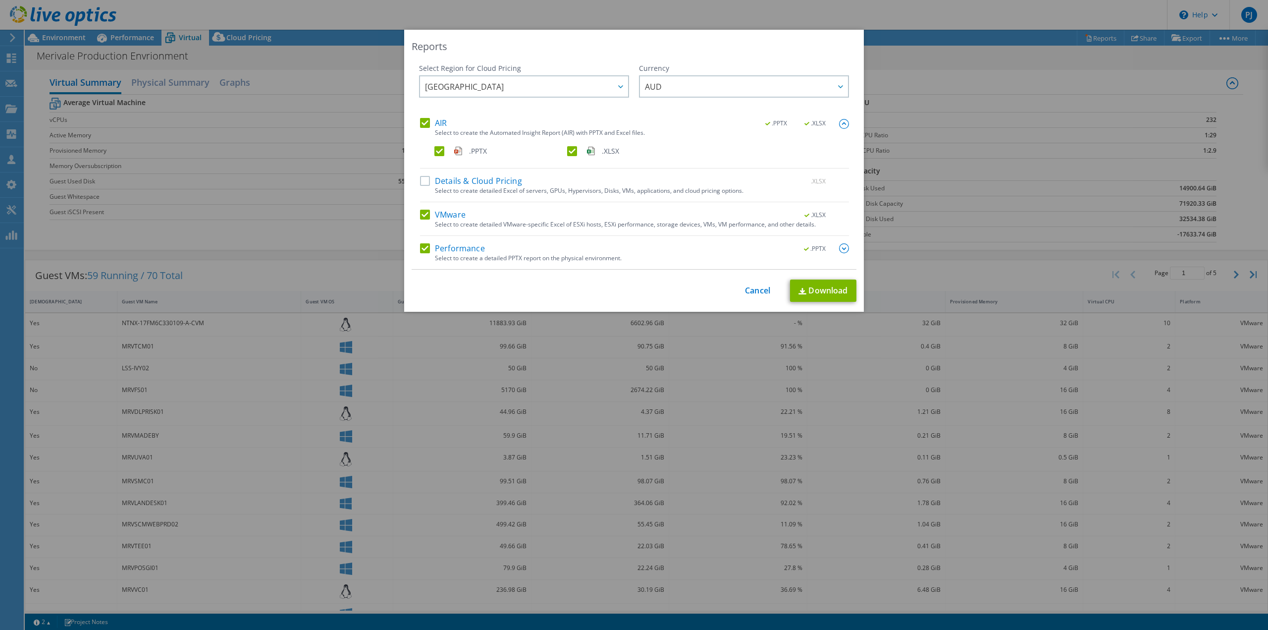
click at [568, 151] on label ".XLSX" at bounding box center [632, 151] width 131 height 10
click at [0, 0] on input ".XLSX" at bounding box center [0, 0] width 0 height 0
click at [504, 84] on span "[GEOGRAPHIC_DATA]" at bounding box center [526, 86] width 203 height 20
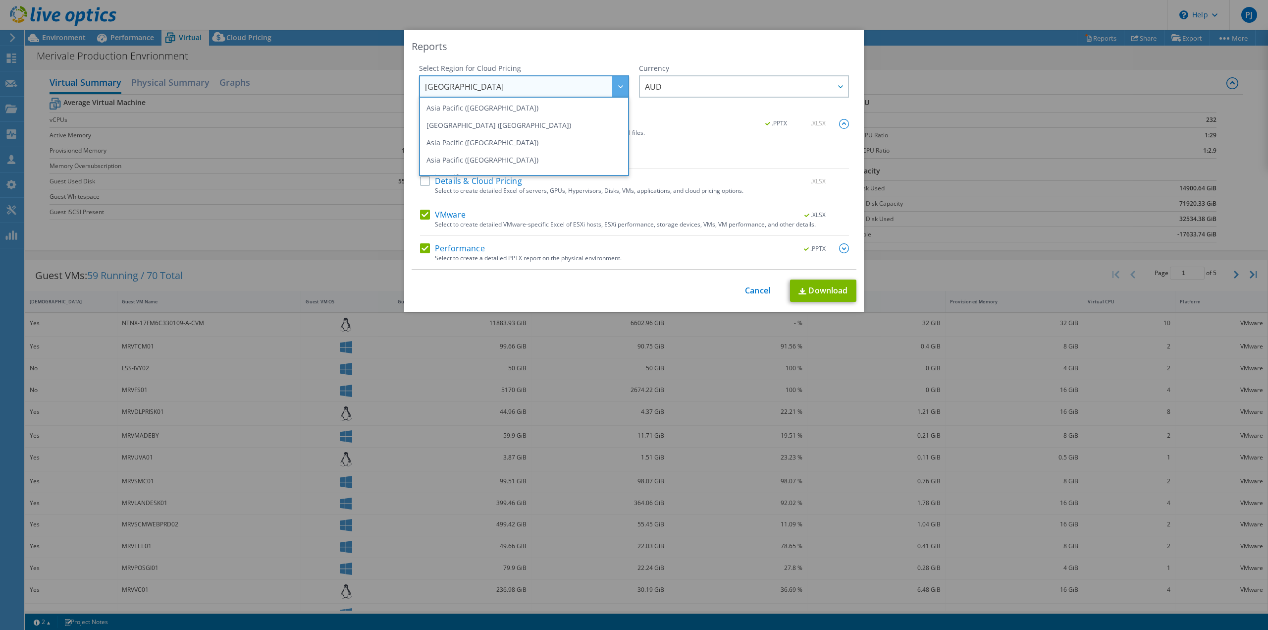
click at [550, 55] on div "Reports Select Region for Cloud Pricing Asia Pacific ([GEOGRAPHIC_DATA]) [GEOGR…" at bounding box center [634, 171] width 460 height 282
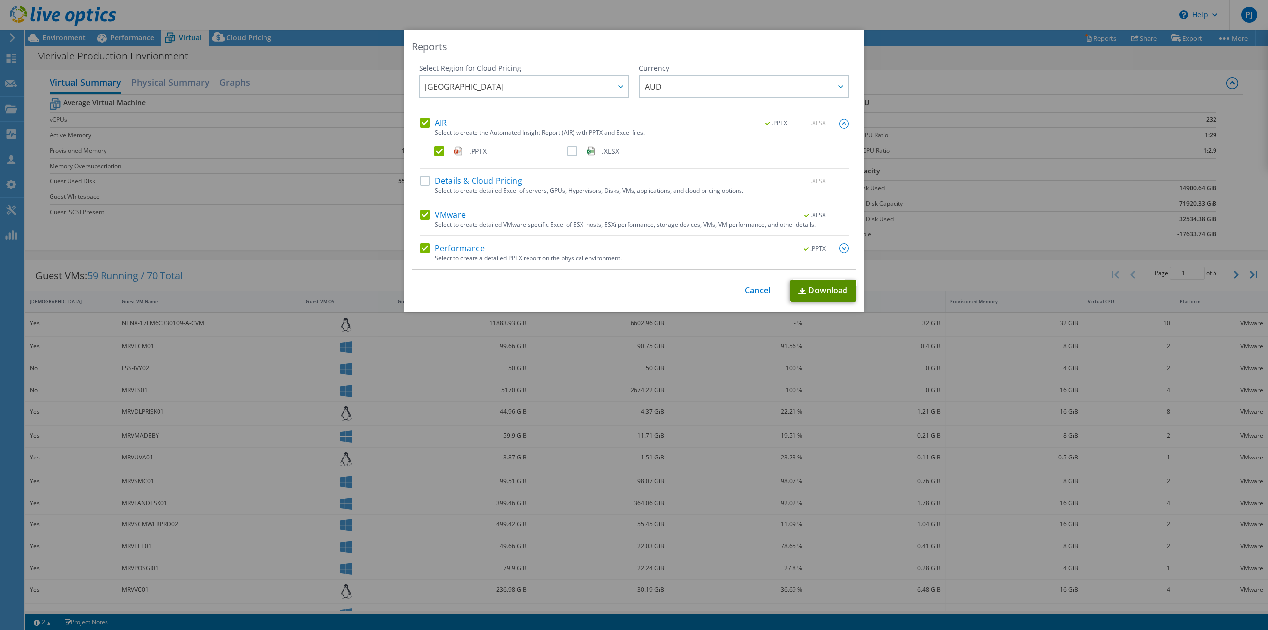
click at [822, 286] on link "Download" at bounding box center [823, 290] width 66 height 22
click at [754, 292] on link "Cancel" at bounding box center [757, 290] width 25 height 9
